Goal: Information Seeking & Learning: Find specific fact

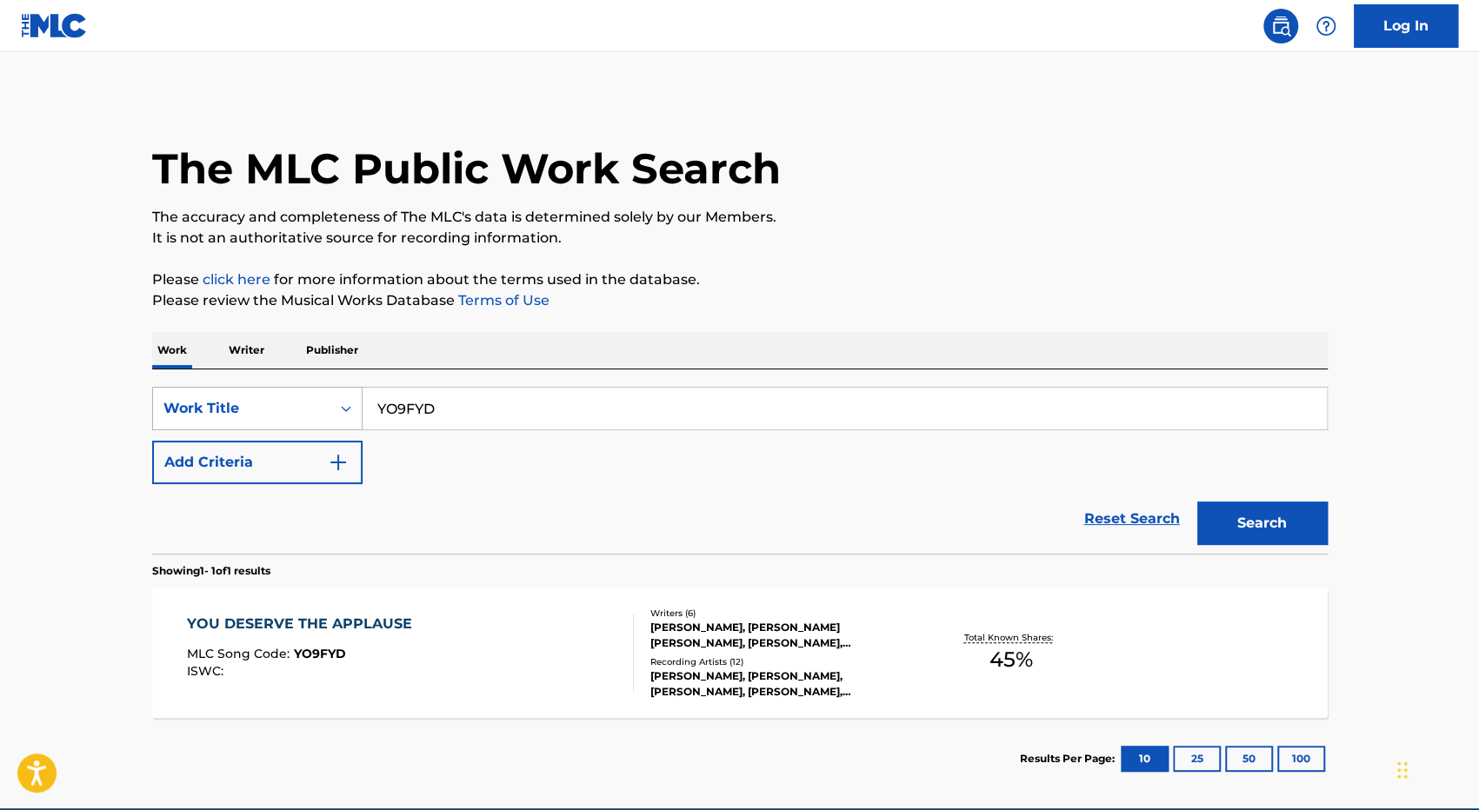
drag, startPoint x: 485, startPoint y: 403, endPoint x: 283, endPoint y: 394, distance: 202.8
click at [283, 394] on div "SearchWithCriteria5b6505d3-8e2c-4ab9-a3e7-f62aabce1f40 Work Title YO9FYD" at bounding box center [740, 408] width 1176 height 43
type input "GV8B85"
click at [1197, 502] on button "Search" at bounding box center [1262, 523] width 130 height 43
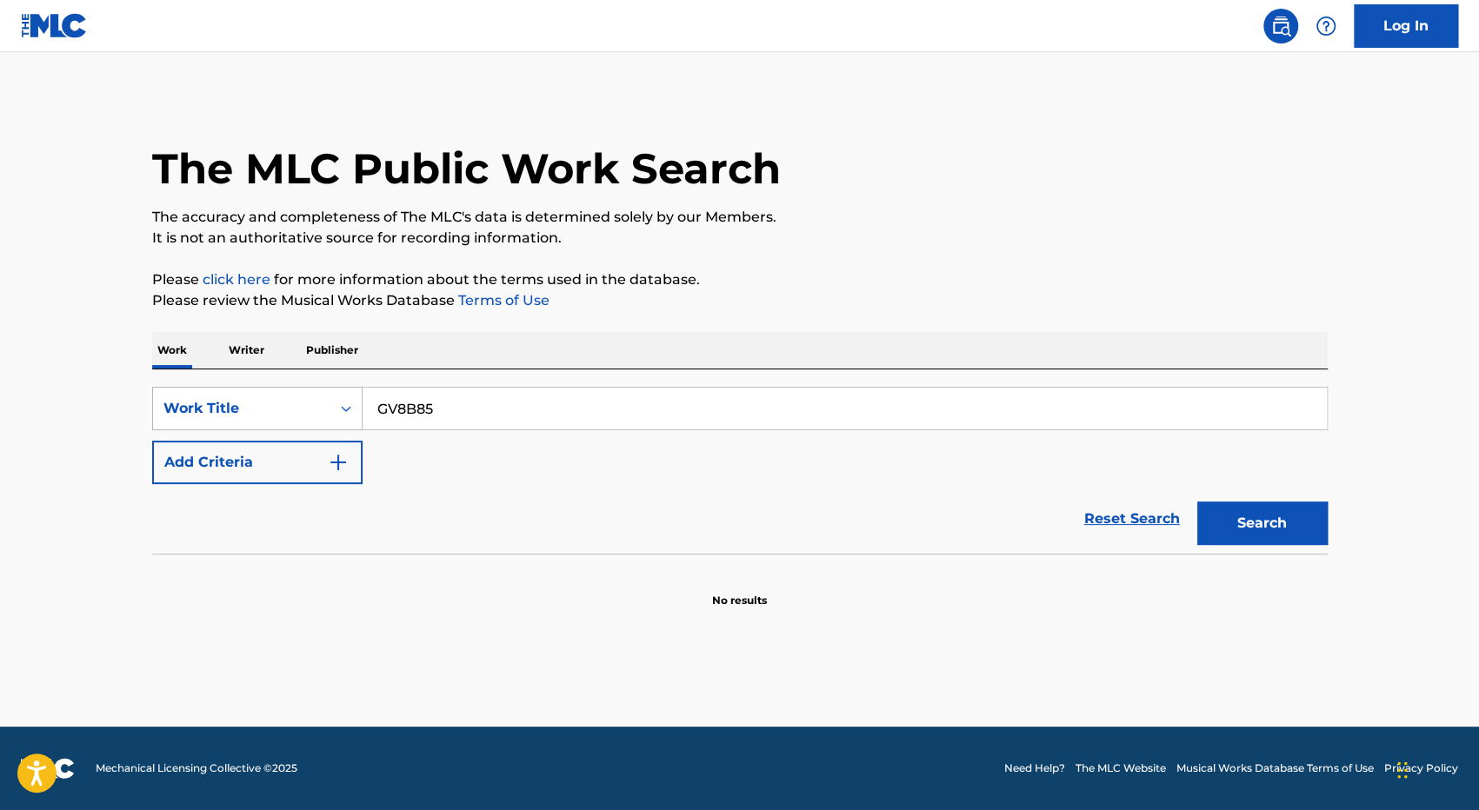
click at [203, 399] on div "Work Title" at bounding box center [241, 408] width 157 height 21
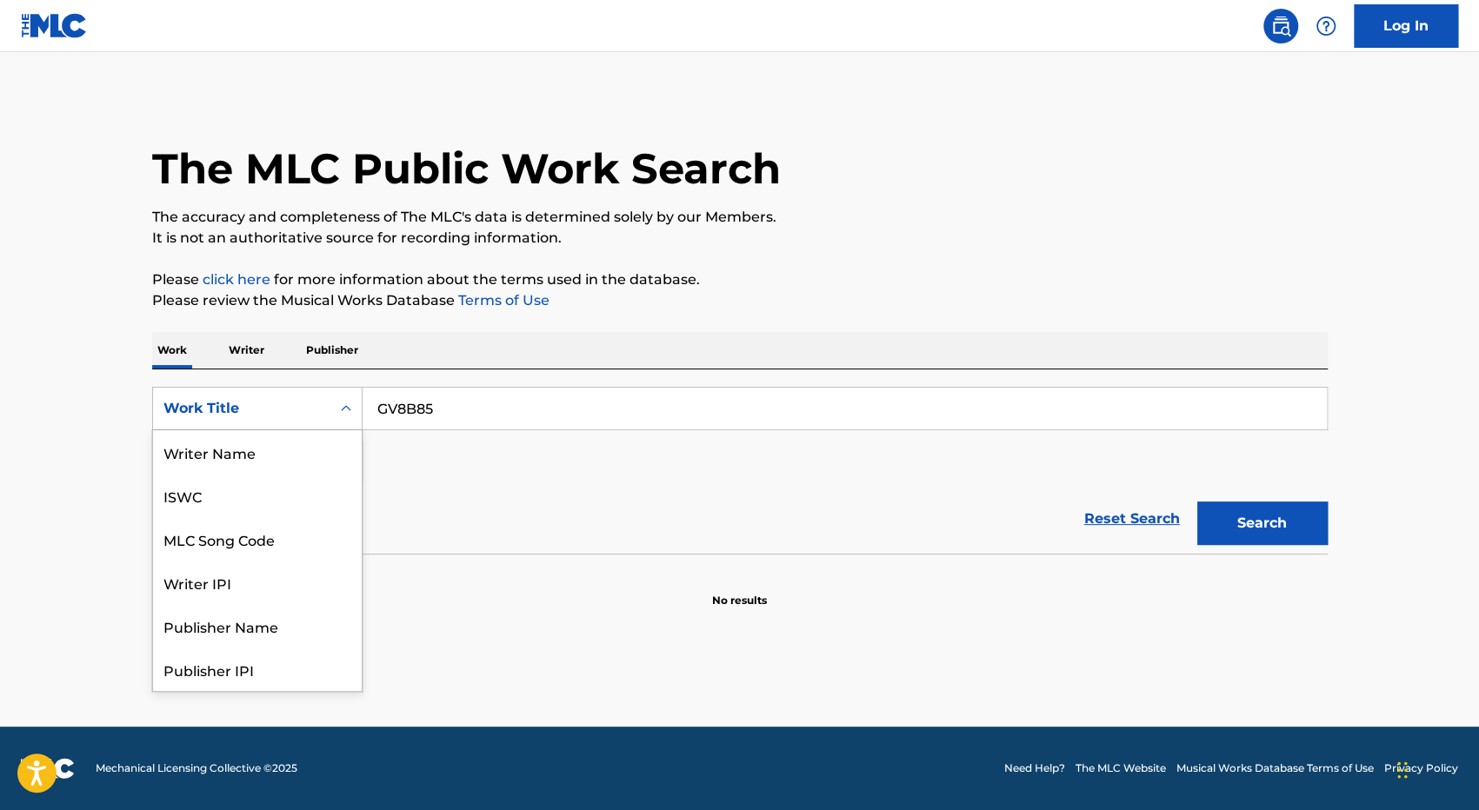
scroll to position [87, 0]
click at [245, 456] on div "MLC Song Code" at bounding box center [257, 451] width 209 height 43
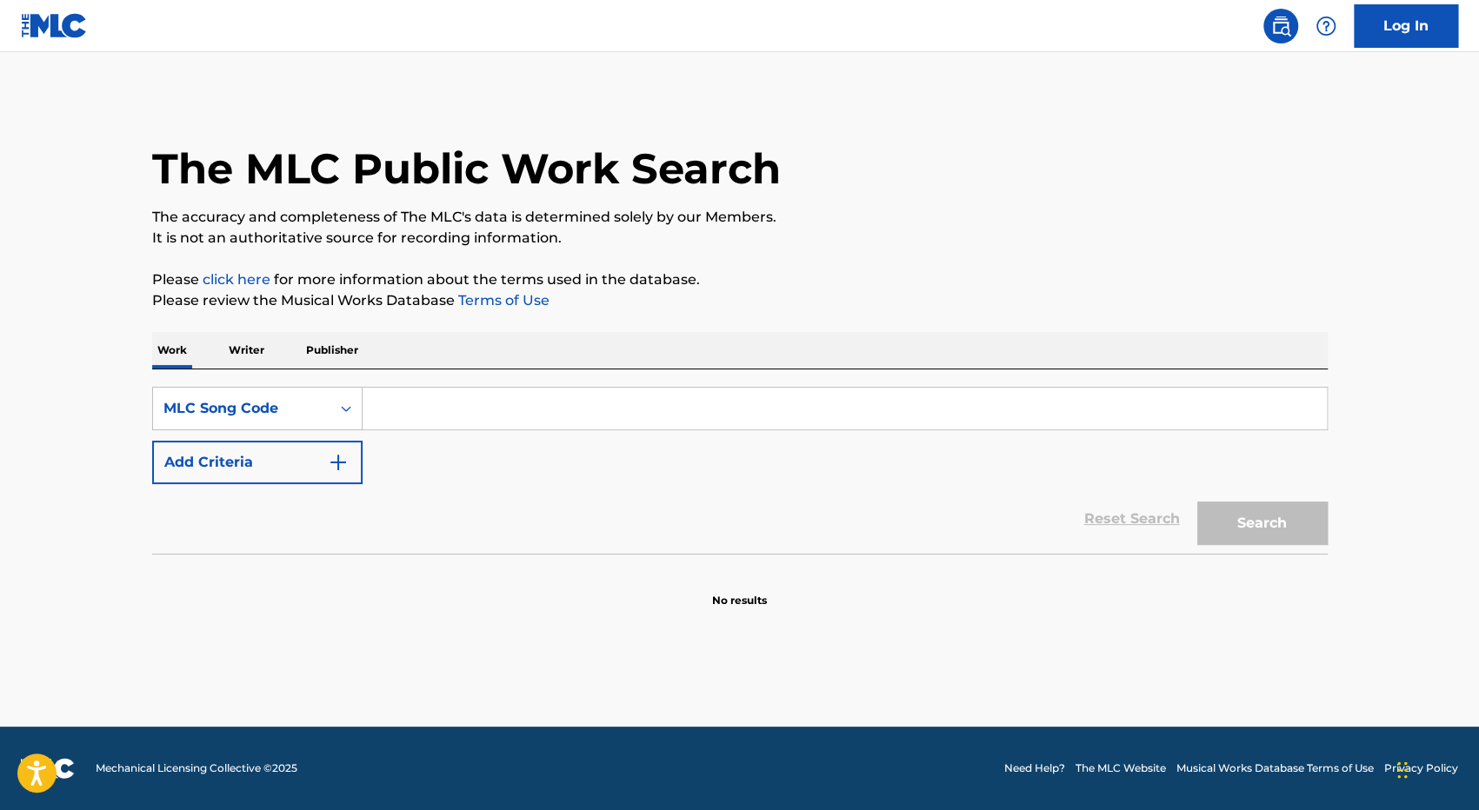
click at [490, 403] on input "Search Form" at bounding box center [845, 409] width 964 height 42
type input "GV8B85"
click at [1197, 502] on button "Search" at bounding box center [1262, 523] width 130 height 43
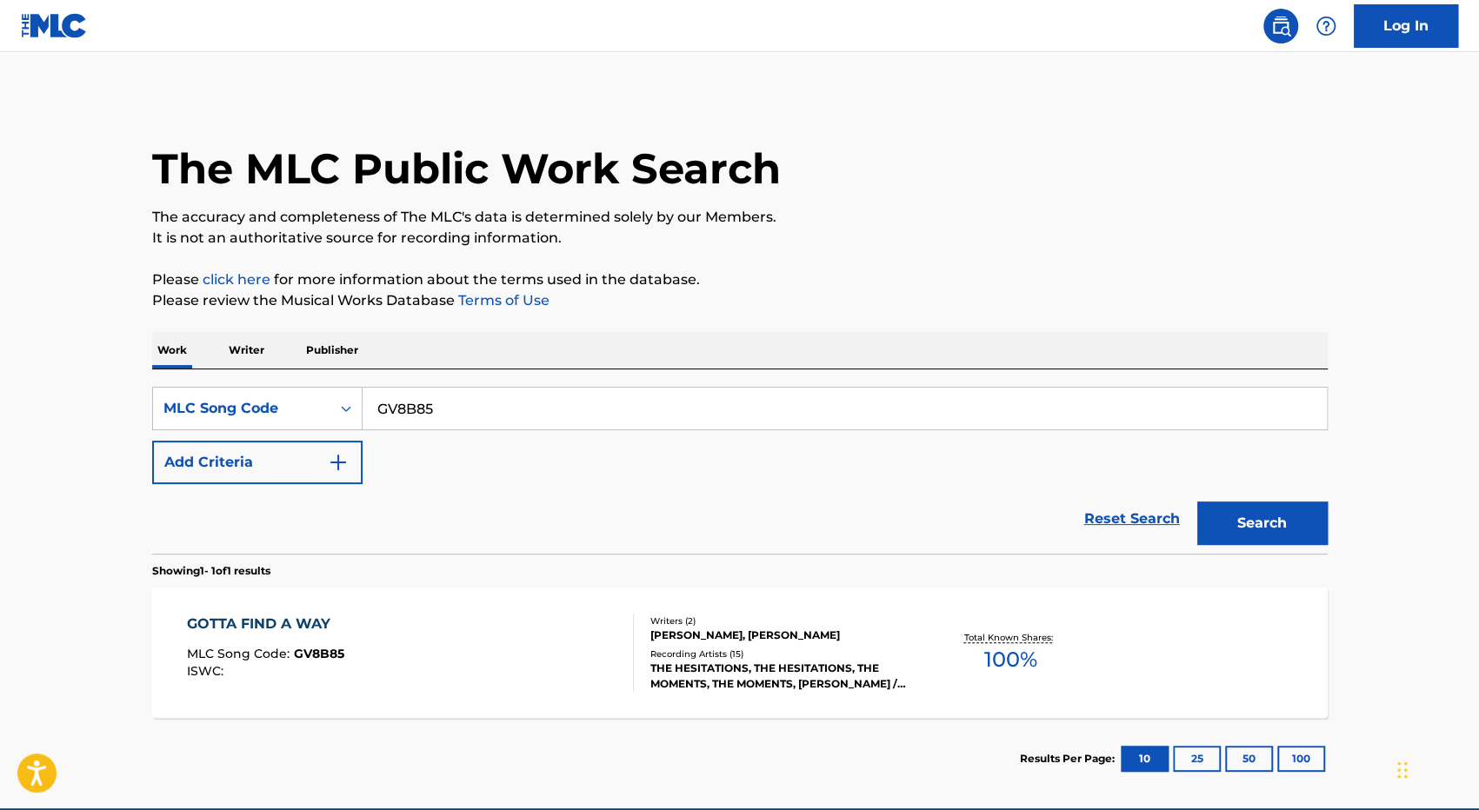
click at [567, 670] on div "GOTTA FIND A WAY MLC Song Code : GV8B85 ISWC :" at bounding box center [410, 653] width 447 height 78
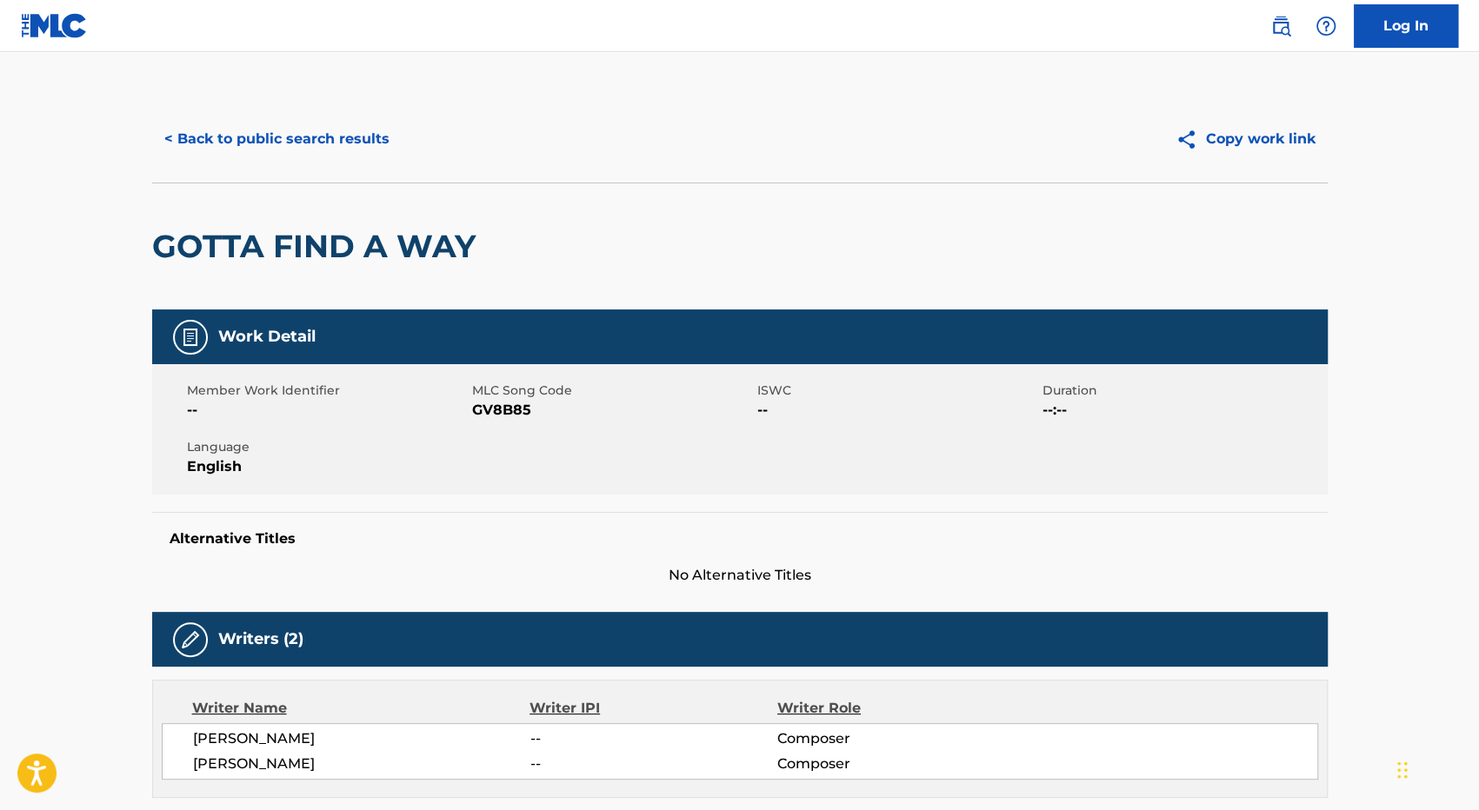
click at [506, 410] on span "GV8B85" at bounding box center [612, 410] width 281 height 21
copy span "GV8B85"
click at [240, 135] on button "< Back to public search results" at bounding box center [277, 138] width 250 height 43
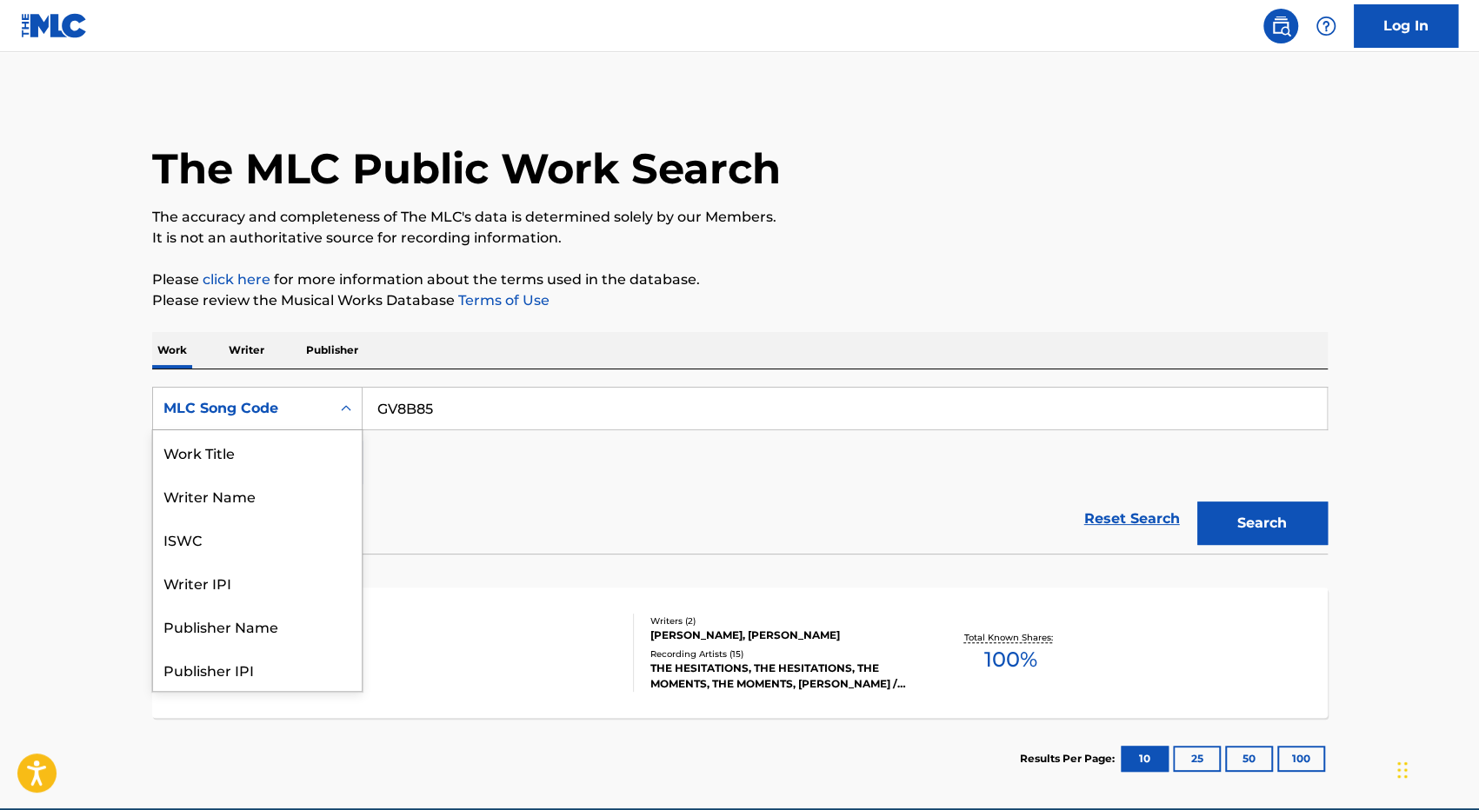
click at [282, 417] on div "MLC Song Code" at bounding box center [241, 408] width 157 height 21
click at [269, 462] on div "Work Title" at bounding box center [257, 451] width 209 height 43
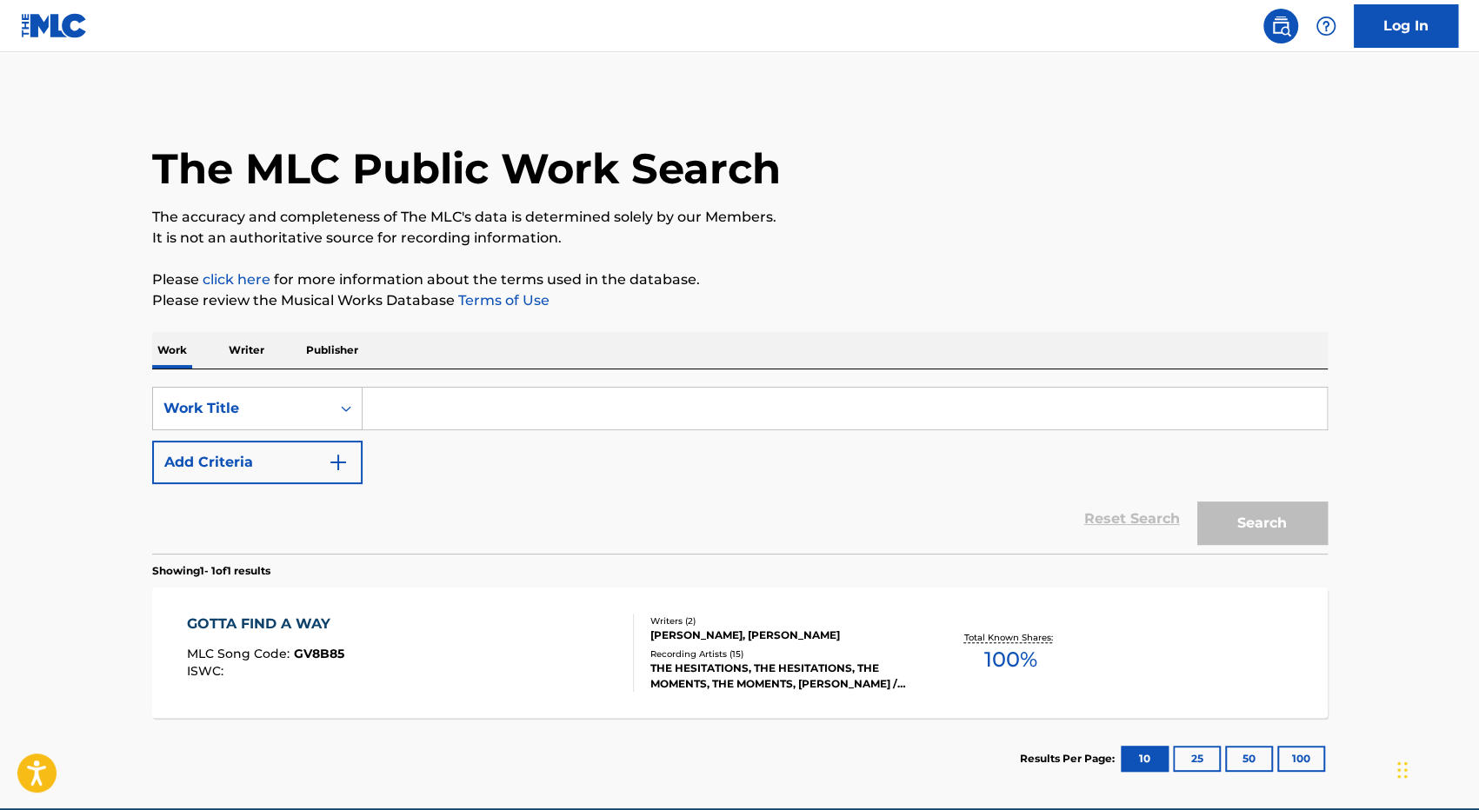
click at [517, 409] on input "Search Form" at bounding box center [845, 409] width 964 height 42
paste input "VILAGNAK VILAGA"
type input "VILAGNAK VILAGA"
click at [1197, 502] on button "Search" at bounding box center [1262, 523] width 130 height 43
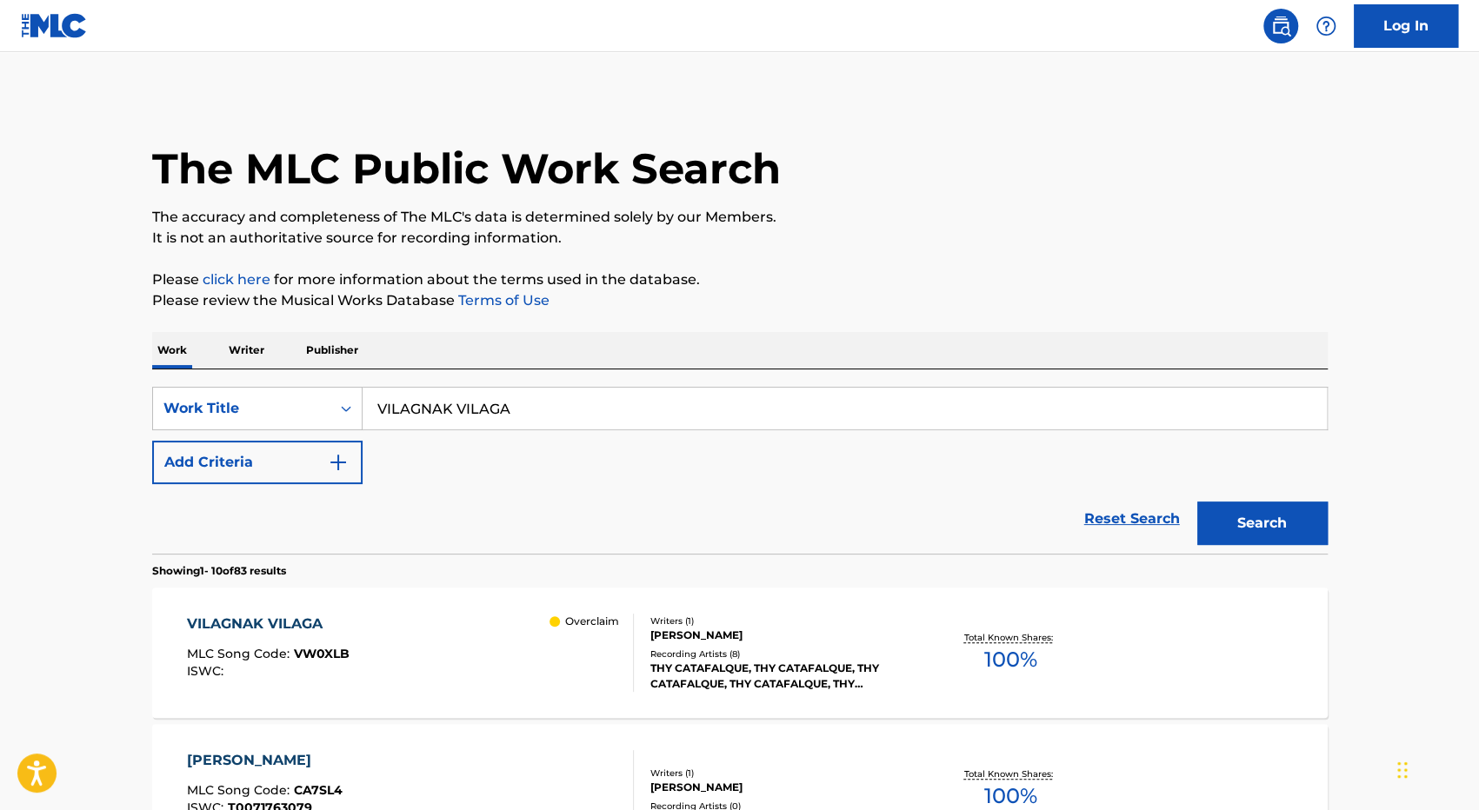
click at [471, 643] on div "VILAGNAK VILAGA MLC Song Code : VW0XLB ISWC : Overclaim" at bounding box center [410, 653] width 447 height 78
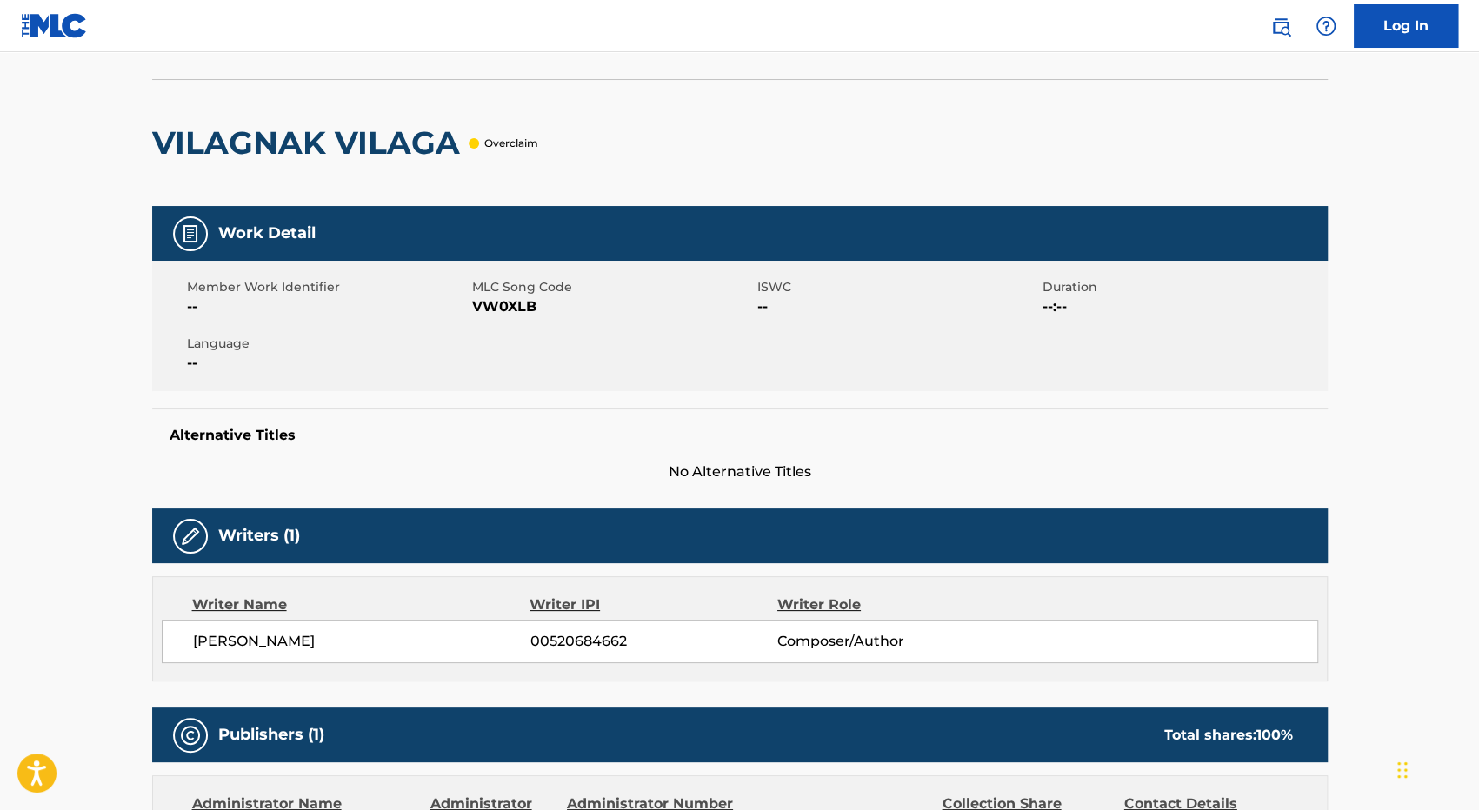
scroll to position [95, 0]
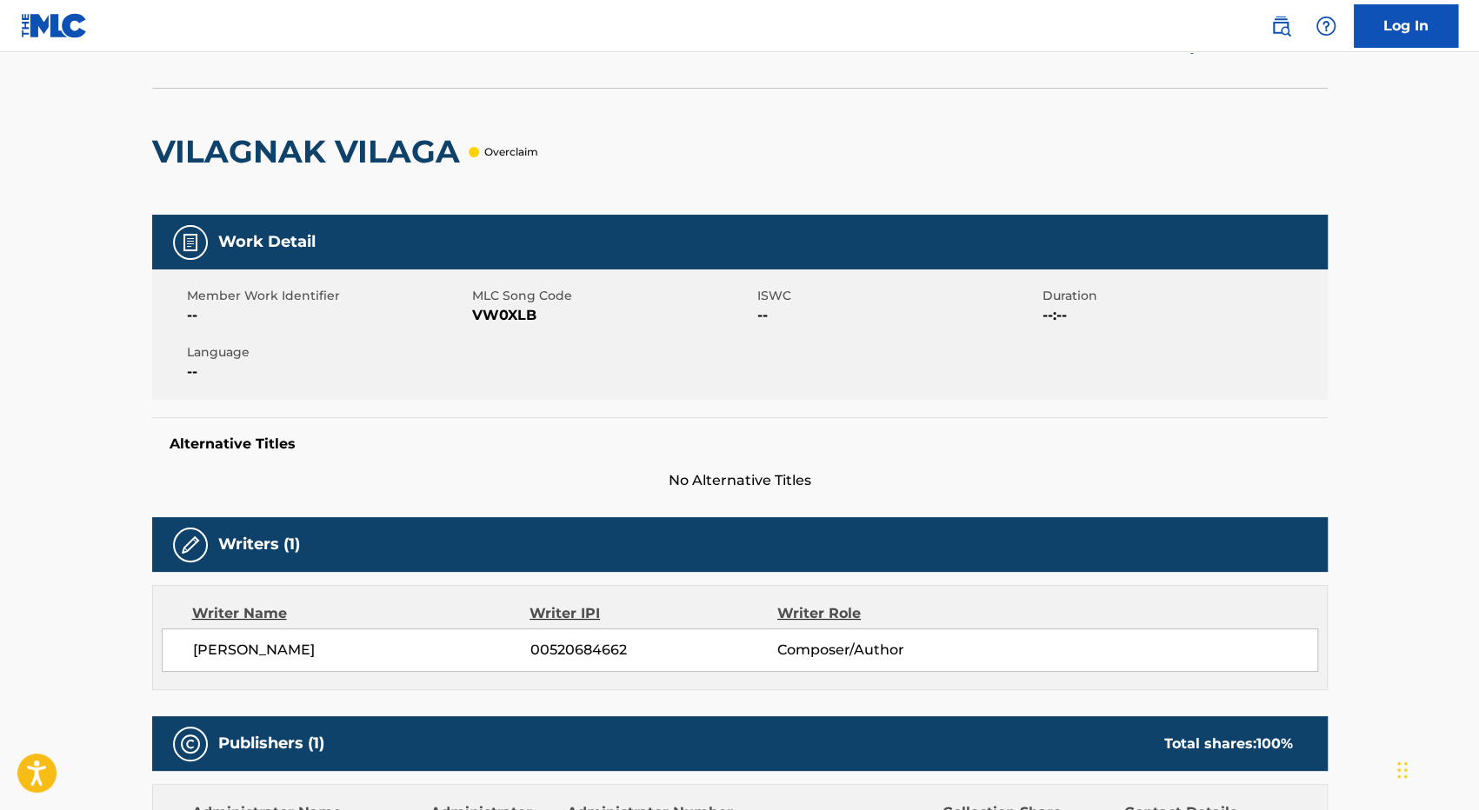
click at [503, 309] on span "VW0XLB" at bounding box center [612, 315] width 281 height 21
copy span "VW0XLB"
